Goal: Task Accomplishment & Management: Manage account settings

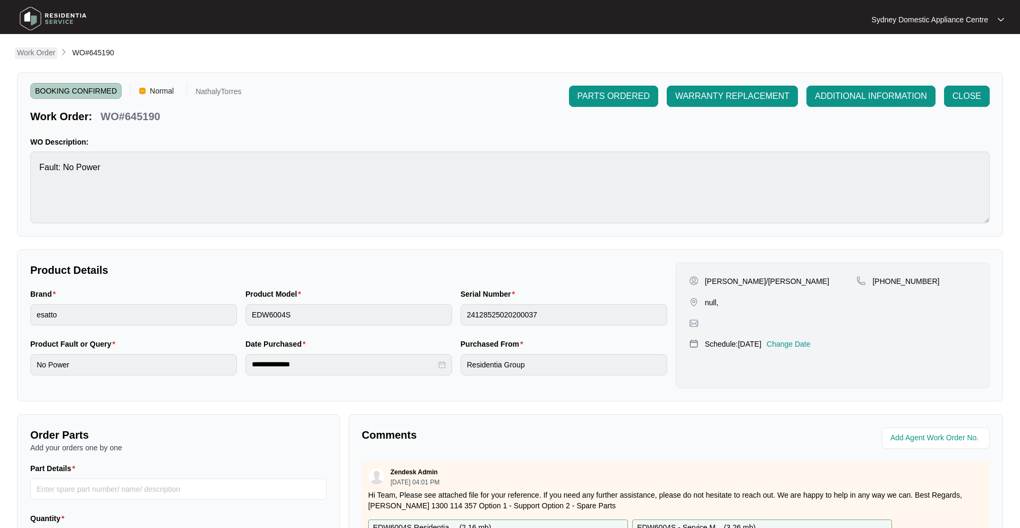
click at [35, 53] on p "Work Order" at bounding box center [36, 52] width 38 height 11
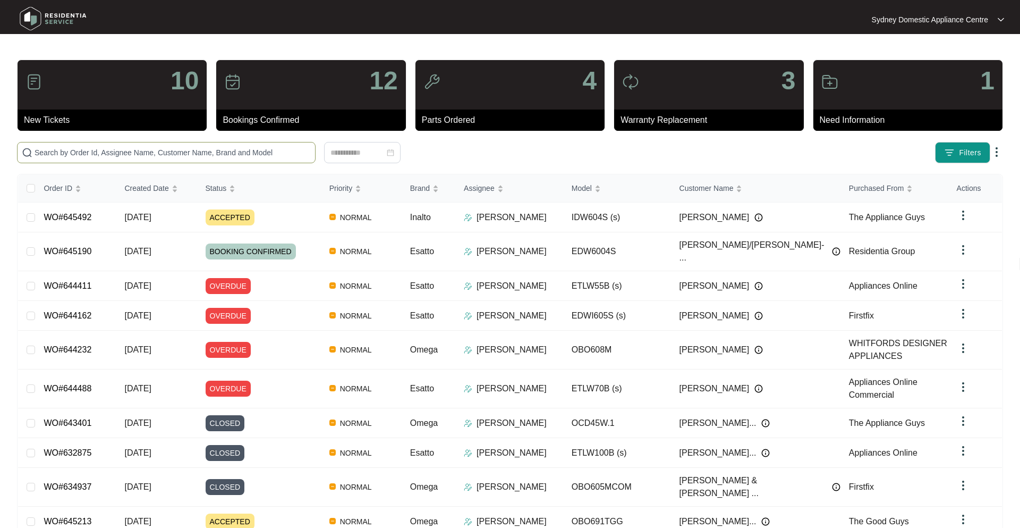
click at [132, 160] on span at bounding box center [166, 152] width 299 height 21
click at [132, 152] on input "text" at bounding box center [173, 153] width 276 height 12
paste input "645213"
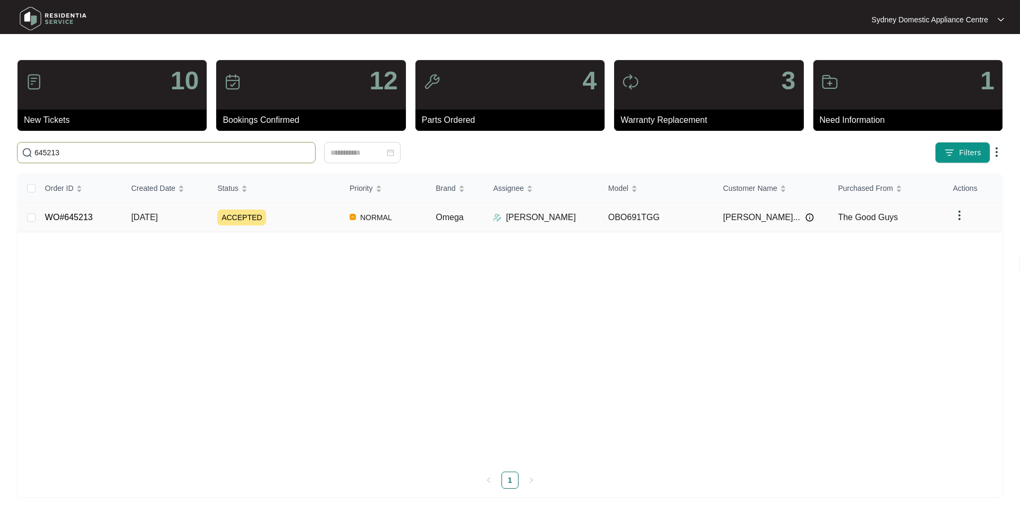
type input "645213"
click at [271, 226] on td "ACCEPTED" at bounding box center [275, 217] width 132 height 30
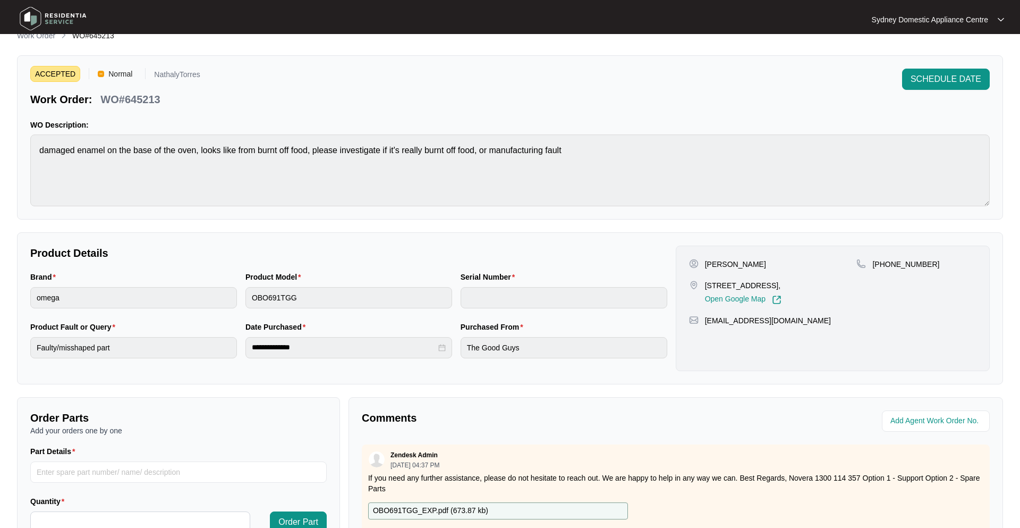
scroll to position [177, 0]
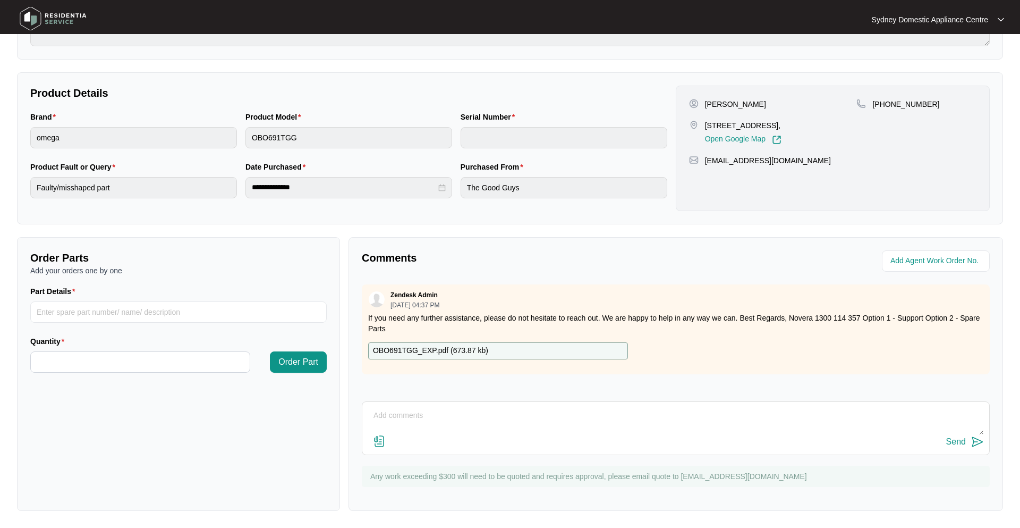
click at [415, 421] on textarea at bounding box center [676, 421] width 616 height 28
paste textarea "[DATE] - I called and spoke to [PERSON_NAME] she said no longer requires repair…"
drag, startPoint x: 417, startPoint y: 417, endPoint x: 250, endPoint y: 410, distance: 167.0
click at [250, 410] on div "Order Parts Add your orders one by one Part Details Quantity Order Part Comment…" at bounding box center [510, 374] width 995 height 274
type textarea "I called and spoke to [PERSON_NAME] she said no longer requires repair as its b…"
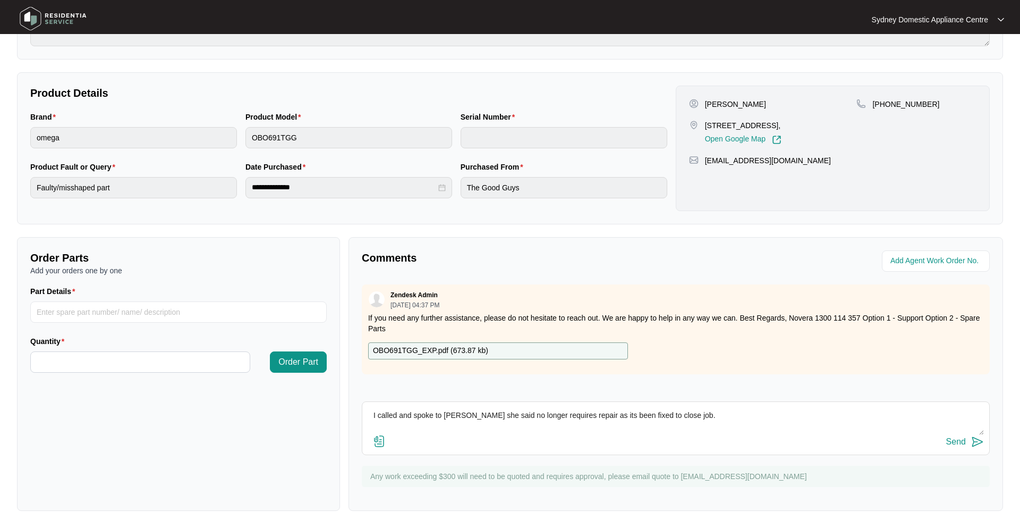
click at [964, 443] on div "Send" at bounding box center [956, 442] width 20 height 10
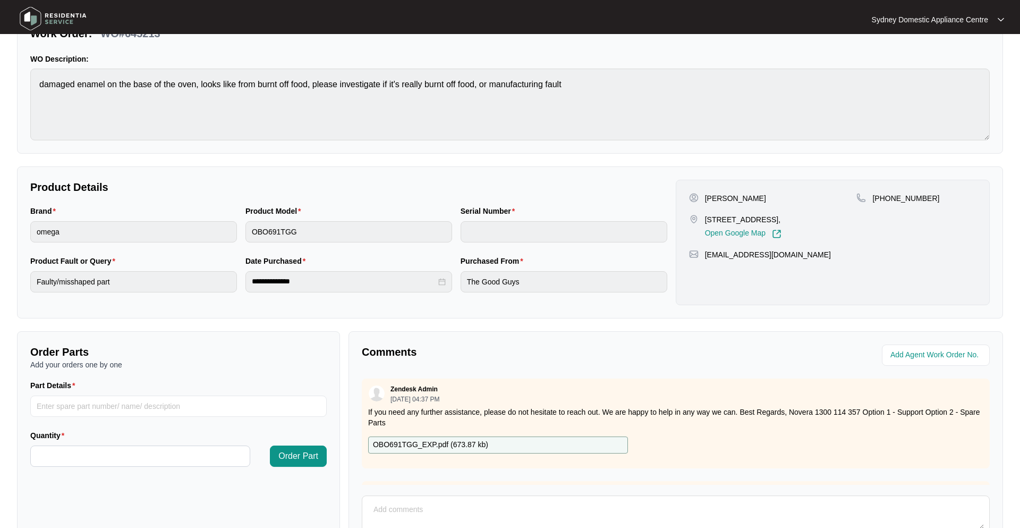
scroll to position [0, 0]
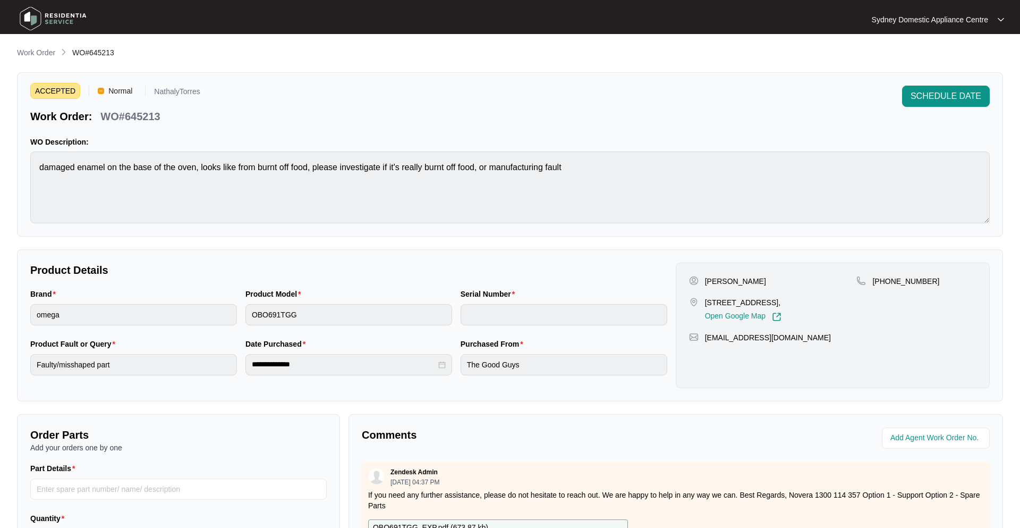
click at [138, 122] on p "WO#645213" at bounding box center [130, 116] width 60 height 15
copy p "645213"
click at [927, 96] on span "SCHEDULE DATE" at bounding box center [946, 96] width 71 height 13
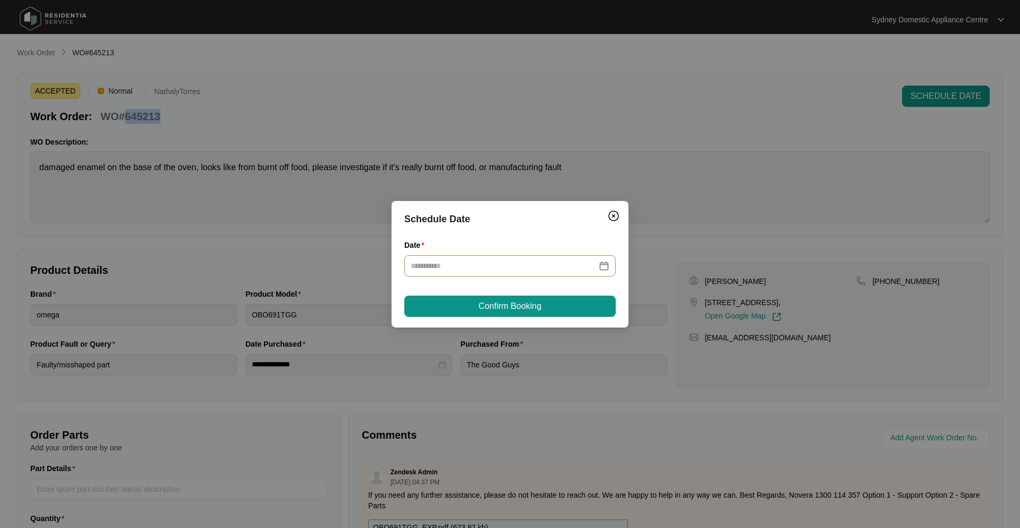
click at [602, 267] on div at bounding box center [510, 266] width 199 height 12
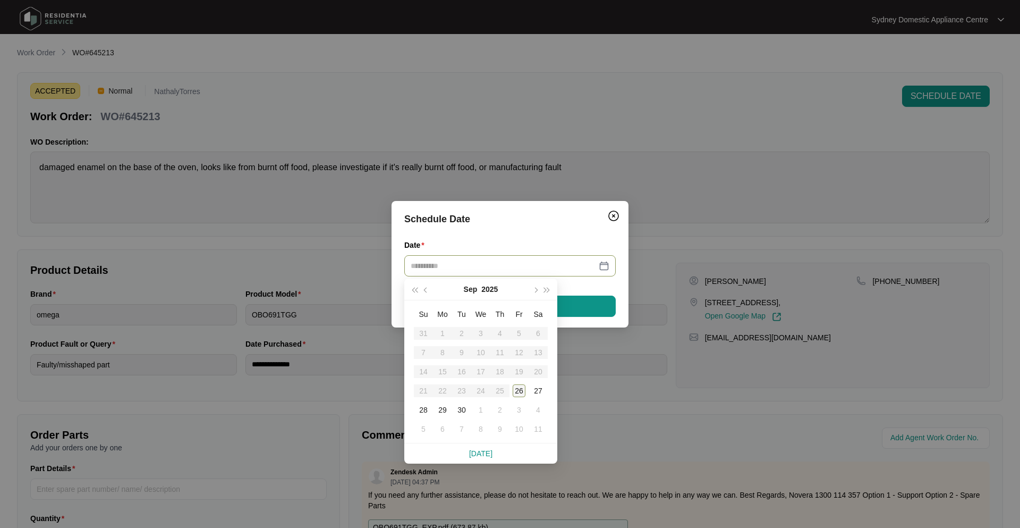
click at [523, 390] on div "26" at bounding box center [519, 390] width 13 height 13
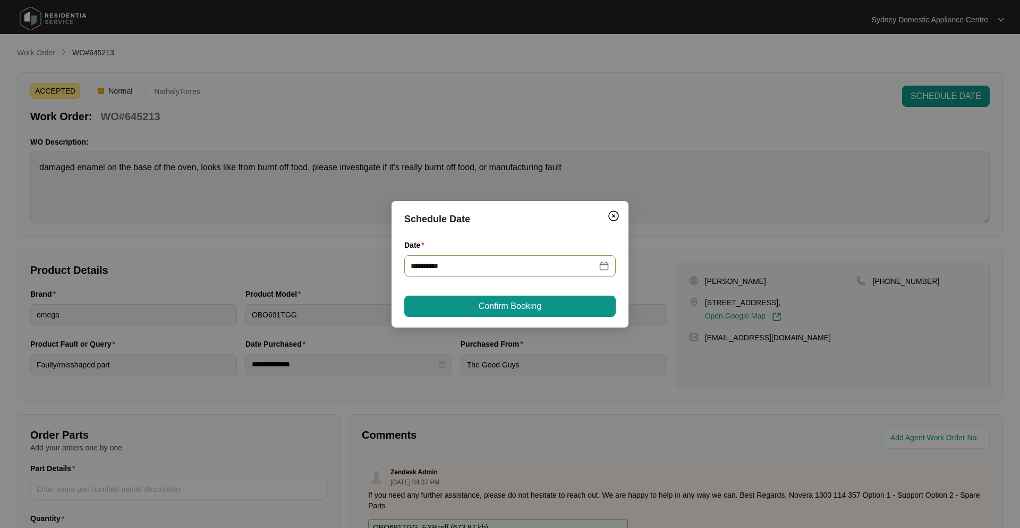
type input "**********"
click at [546, 305] on button "Confirm Booking" at bounding box center [509, 305] width 211 height 21
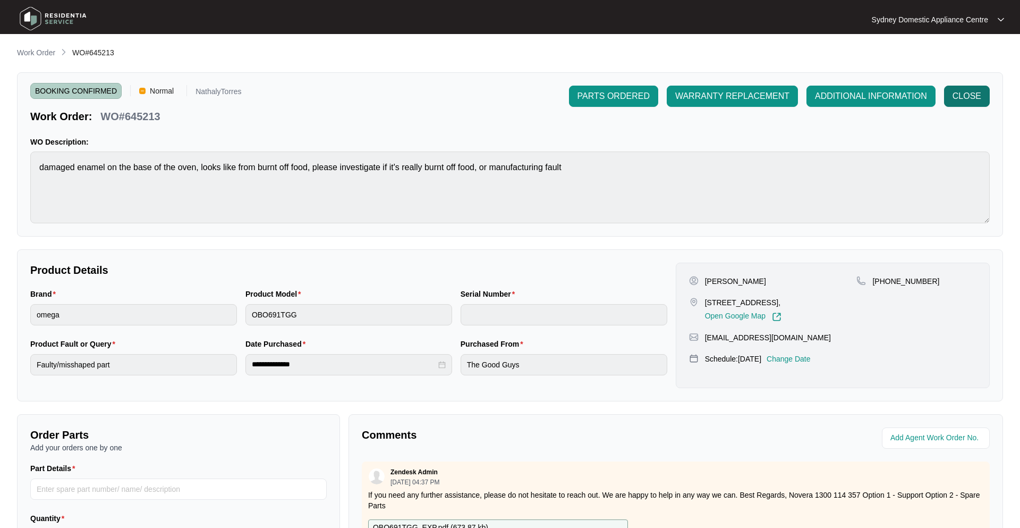
click at [977, 98] on span "CLOSE" at bounding box center [967, 96] width 29 height 13
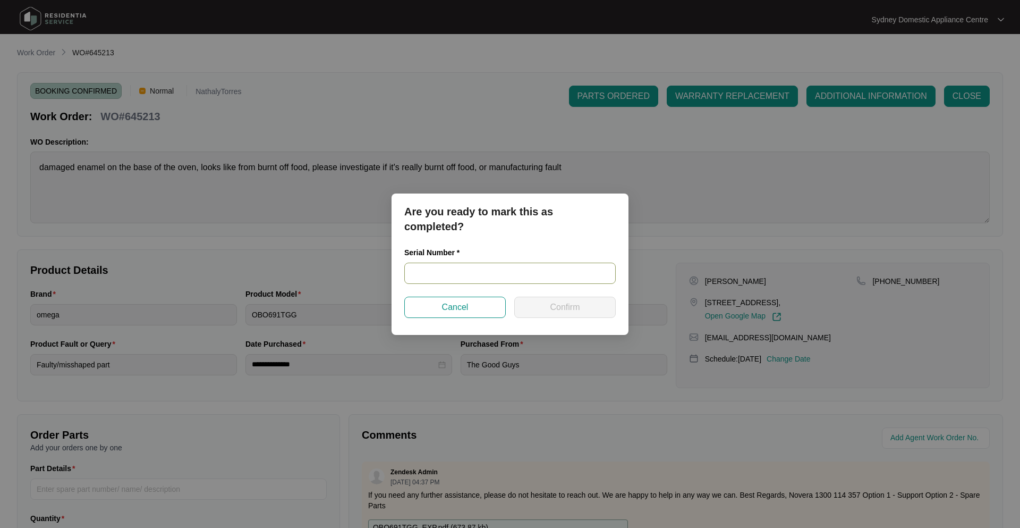
click at [522, 268] on input "text" at bounding box center [509, 272] width 211 height 21
type input "."
click at [559, 310] on span "Confirm" at bounding box center [565, 307] width 30 height 13
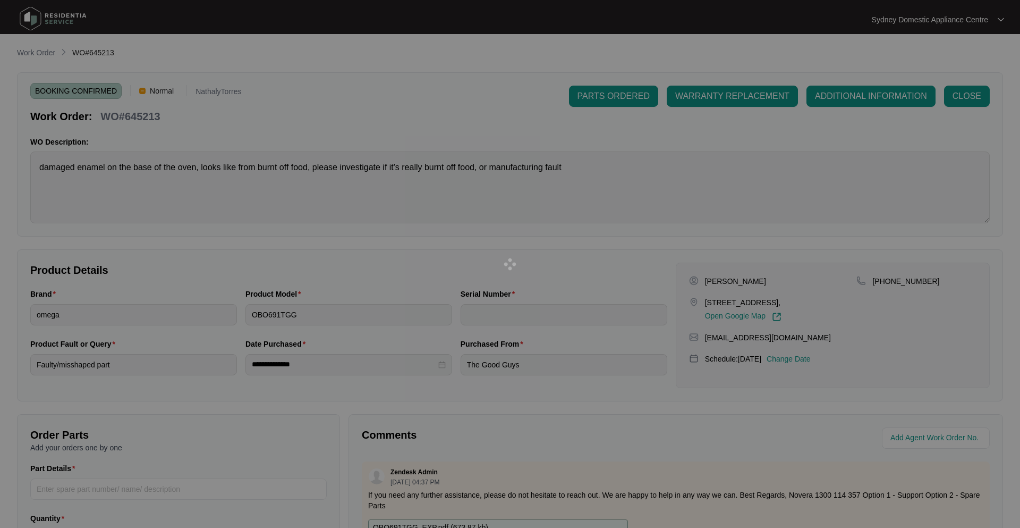
type input "."
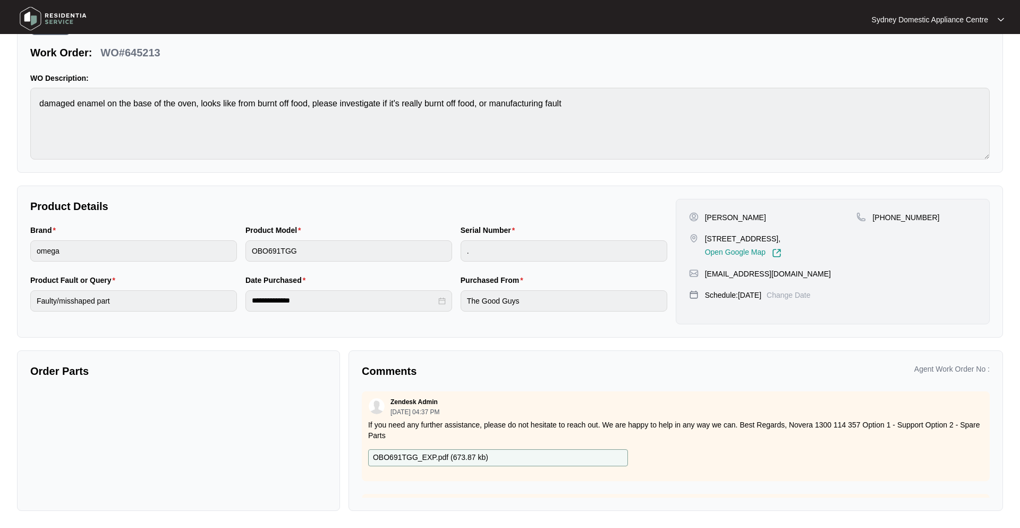
click at [132, 52] on p "WO#645213" at bounding box center [130, 52] width 60 height 15
